Goal: Task Accomplishment & Management: Manage account settings

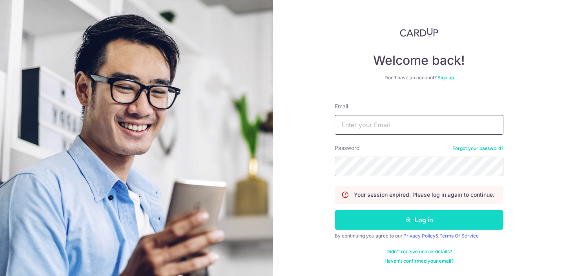
type input "[PERSON_NAME][EMAIL_ADDRESS][DOMAIN_NAME]"
click at [435, 217] on button "Log in" at bounding box center [419, 220] width 169 height 20
